Goal: Navigation & Orientation: Find specific page/section

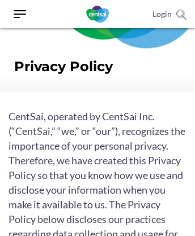
click at [161, 14] on link "Login" at bounding box center [161, 14] width 19 height 10
